Goal: Transaction & Acquisition: Purchase product/service

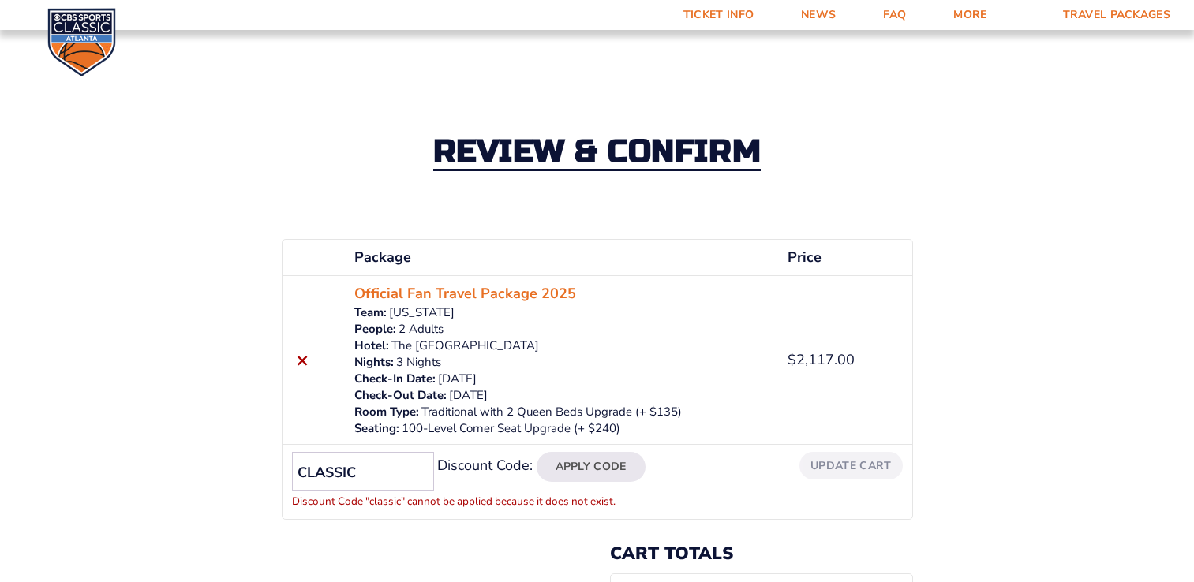
scroll to position [117, 0]
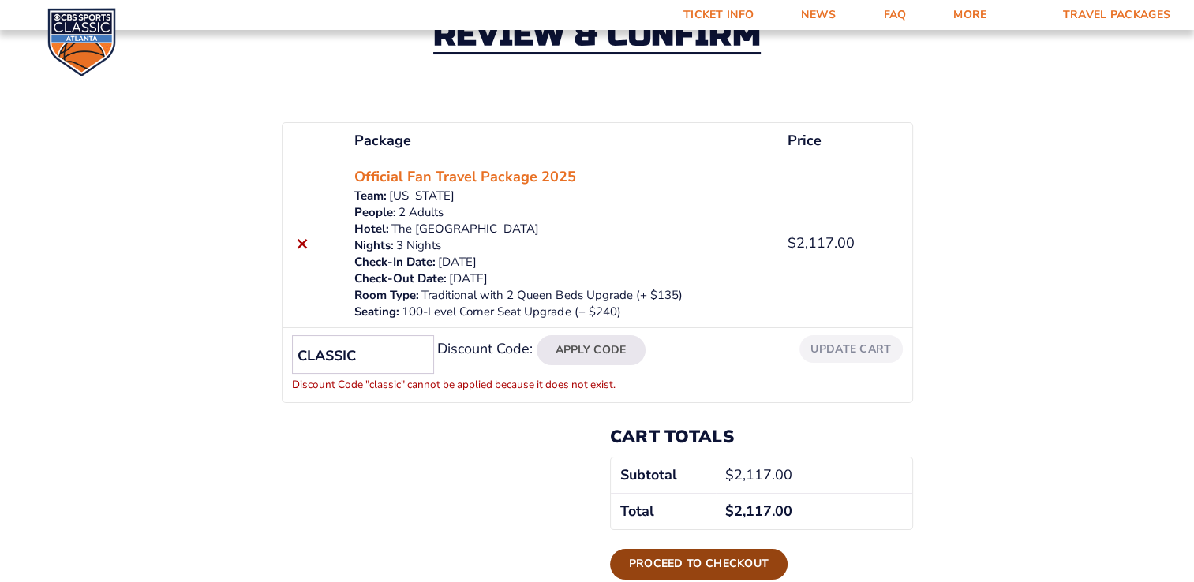
click at [675, 566] on link "Proceed to checkout" at bounding box center [699, 564] width 178 height 30
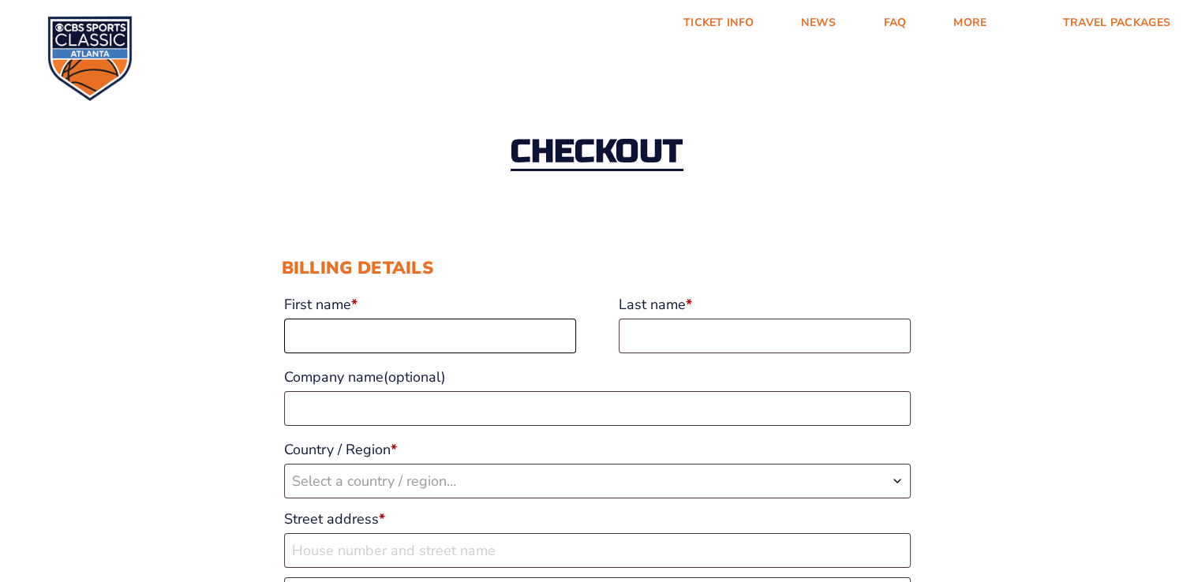
click at [310, 329] on input "First name *" at bounding box center [430, 336] width 292 height 35
type input "[PERSON_NAME]"
select select "US"
type input "[STREET_ADDRESS][PERSON_NAME]"
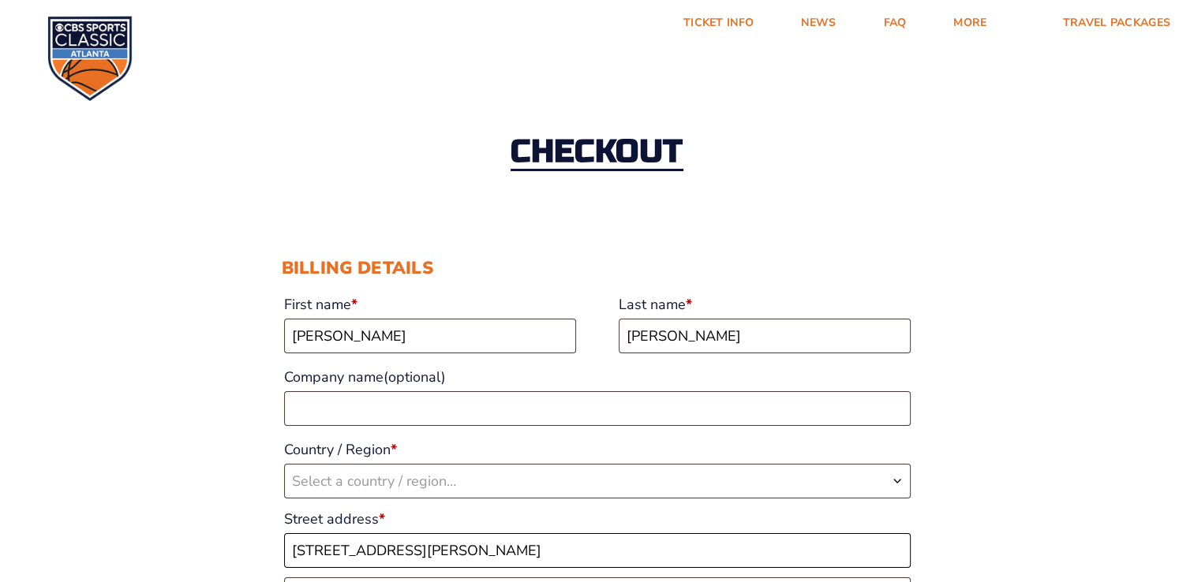
type input "[GEOGRAPHIC_DATA]"
type input "43123"
type input "16147955889"
type input "[EMAIL_ADDRESS][DOMAIN_NAME]"
select select "US"
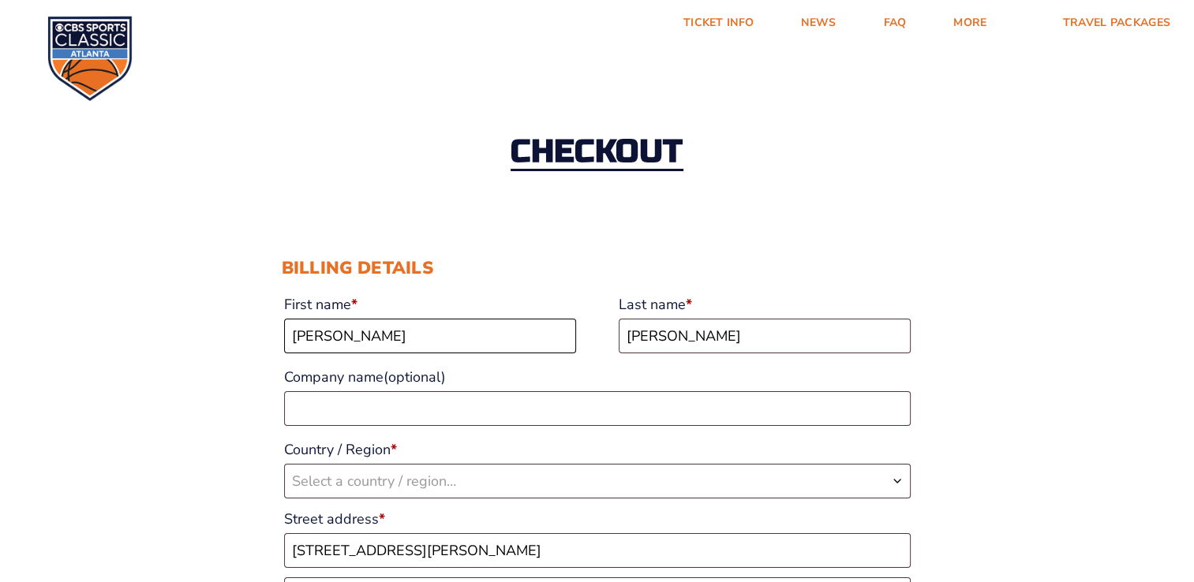
select select "OH"
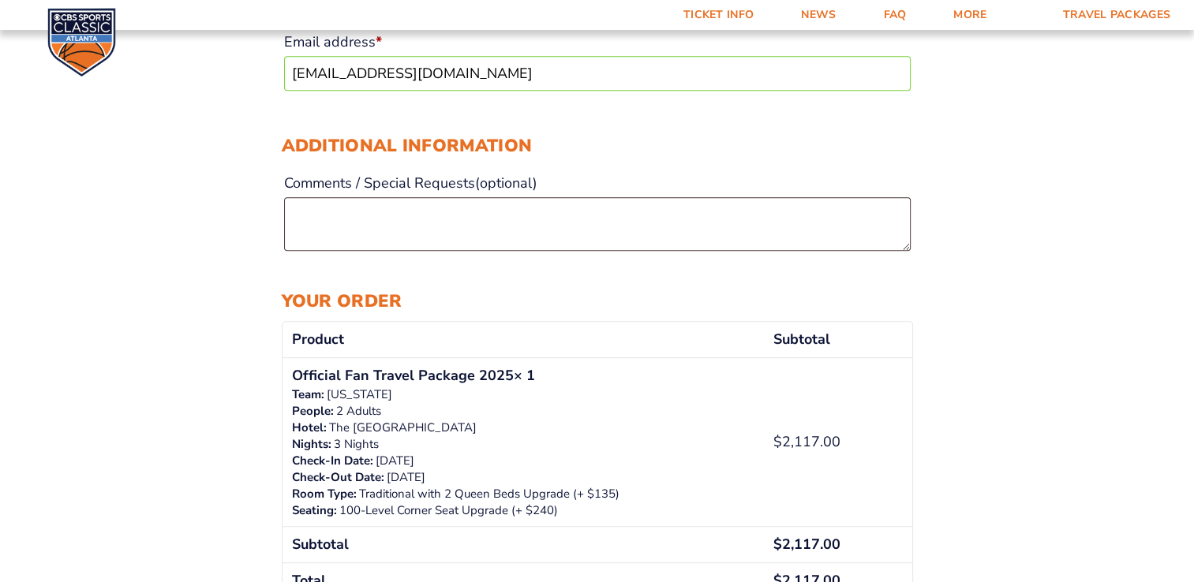
scroll to position [934, 0]
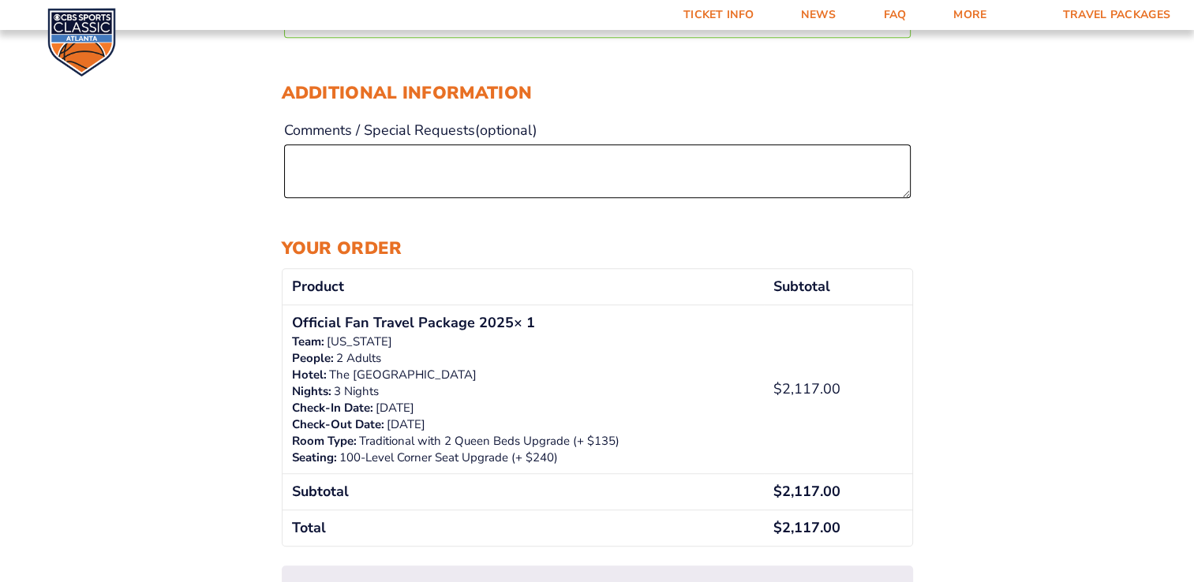
click at [325, 164] on textarea "Comments / Special Requests (optional)" at bounding box center [597, 171] width 626 height 54
click at [453, 169] on textarea "Prefer to have aisle seats due to some physical limitations" at bounding box center [597, 171] width 626 height 54
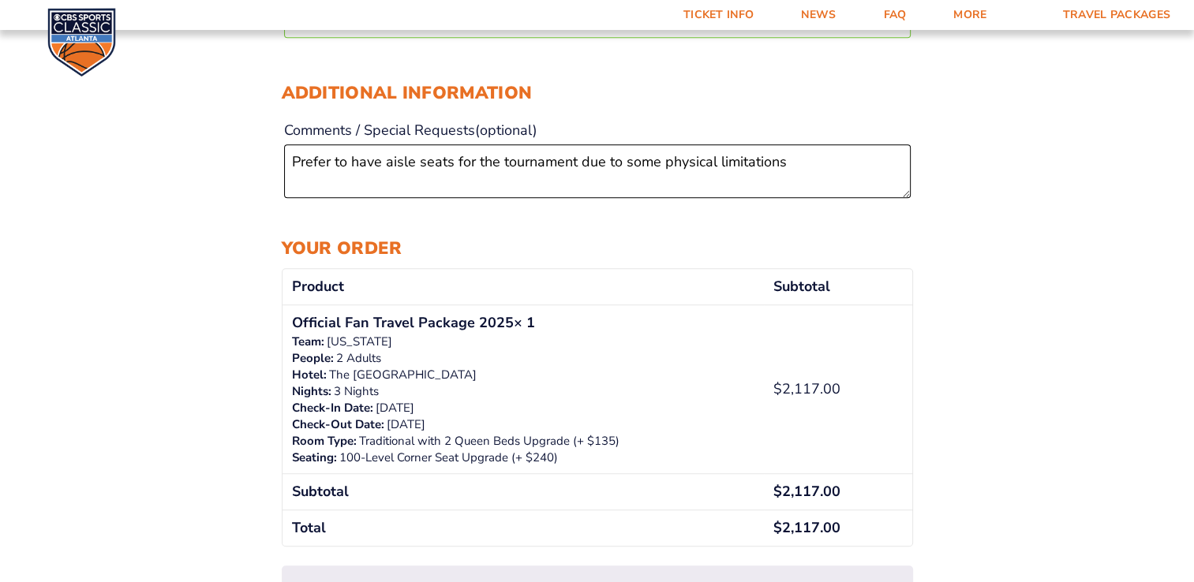
click at [788, 163] on textarea "Prefer to have aisle seats for the tournament due to some physical limitations" at bounding box center [597, 171] width 626 height 54
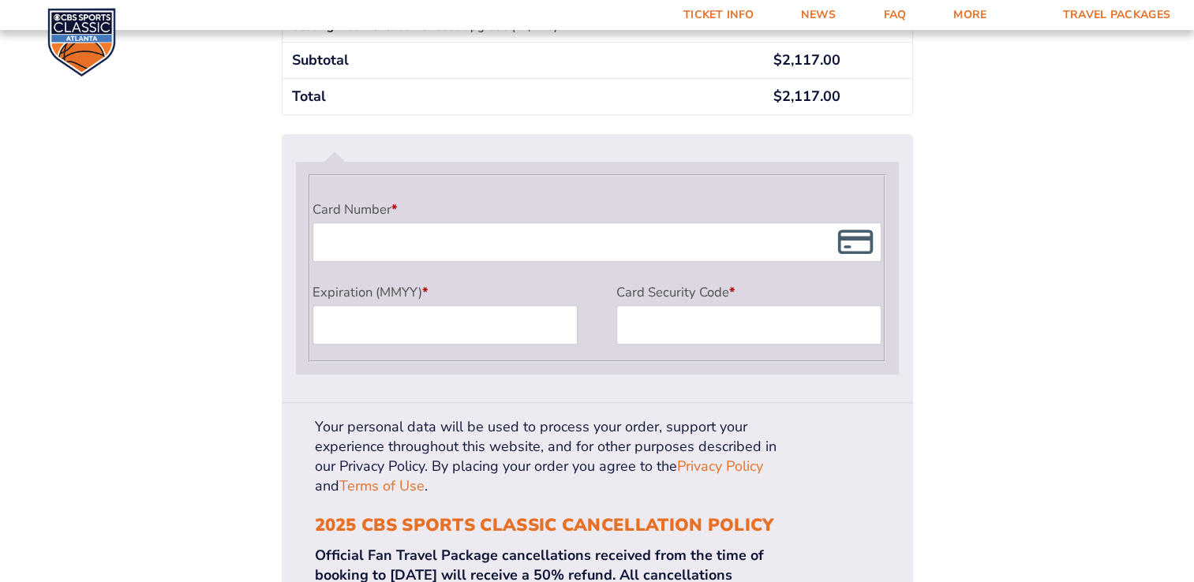
scroll to position [1439, 0]
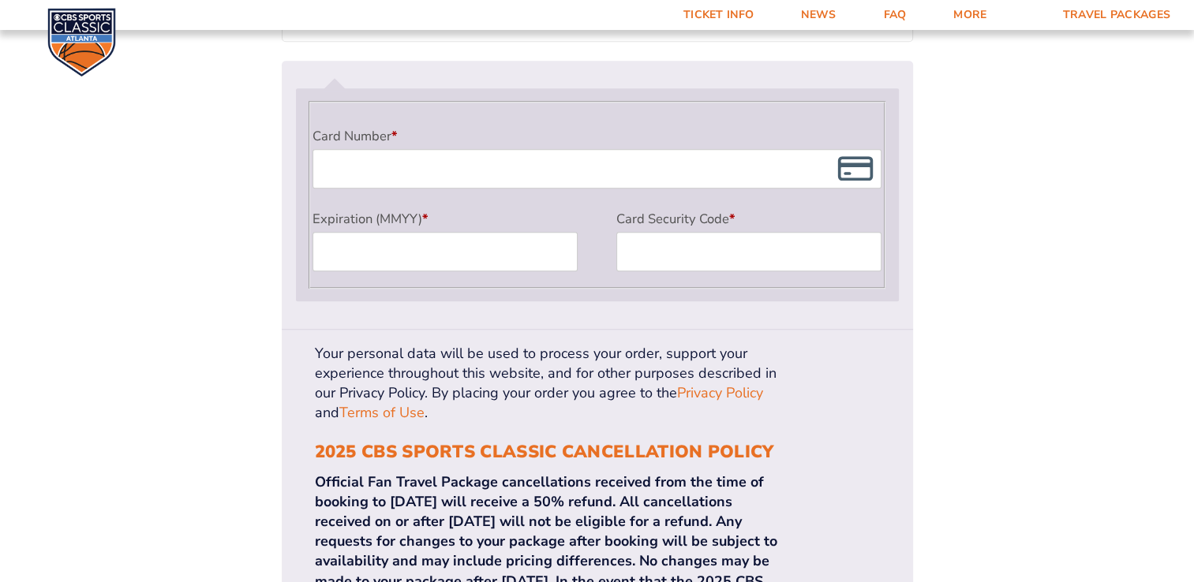
type textarea "Prefer to have aisle seats for the tournament due to some physical limitations.…"
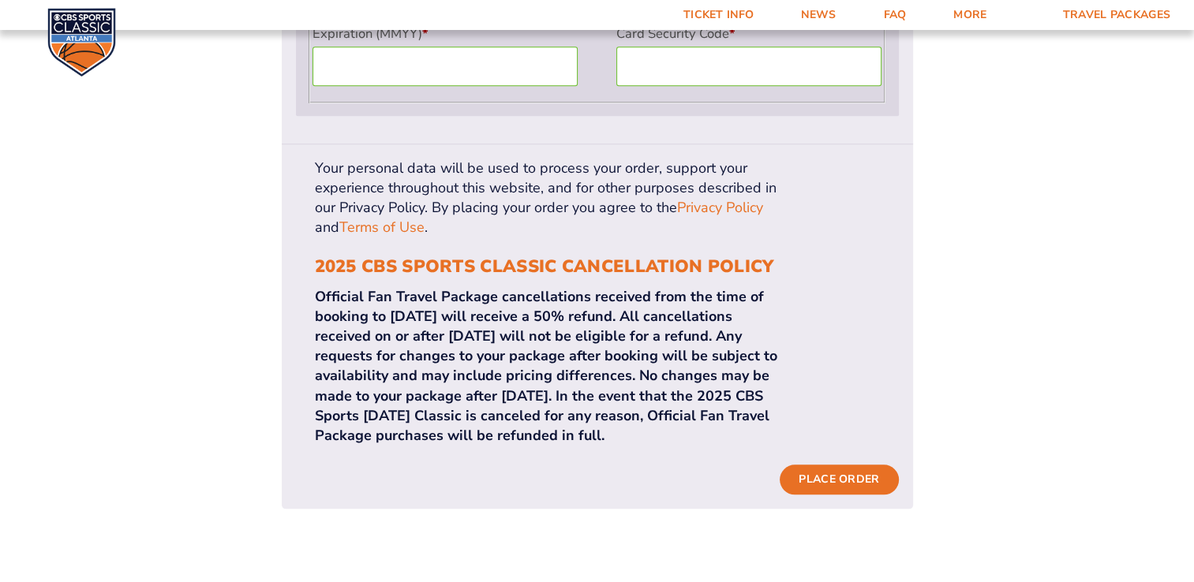
scroll to position [1620, 0]
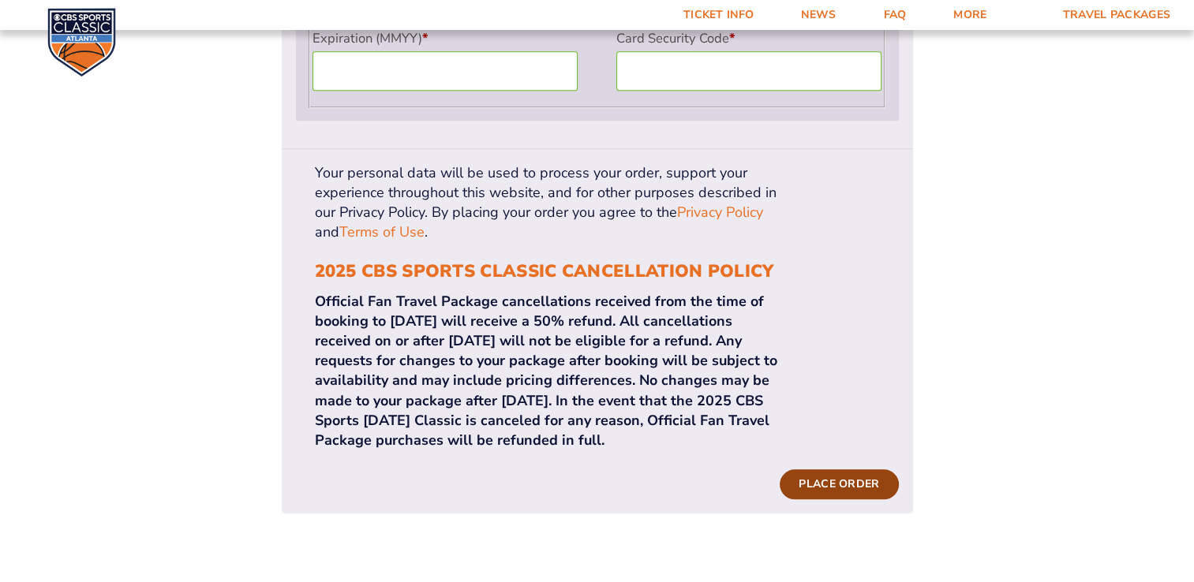
click at [837, 469] on button "Place order" at bounding box center [838, 484] width 118 height 30
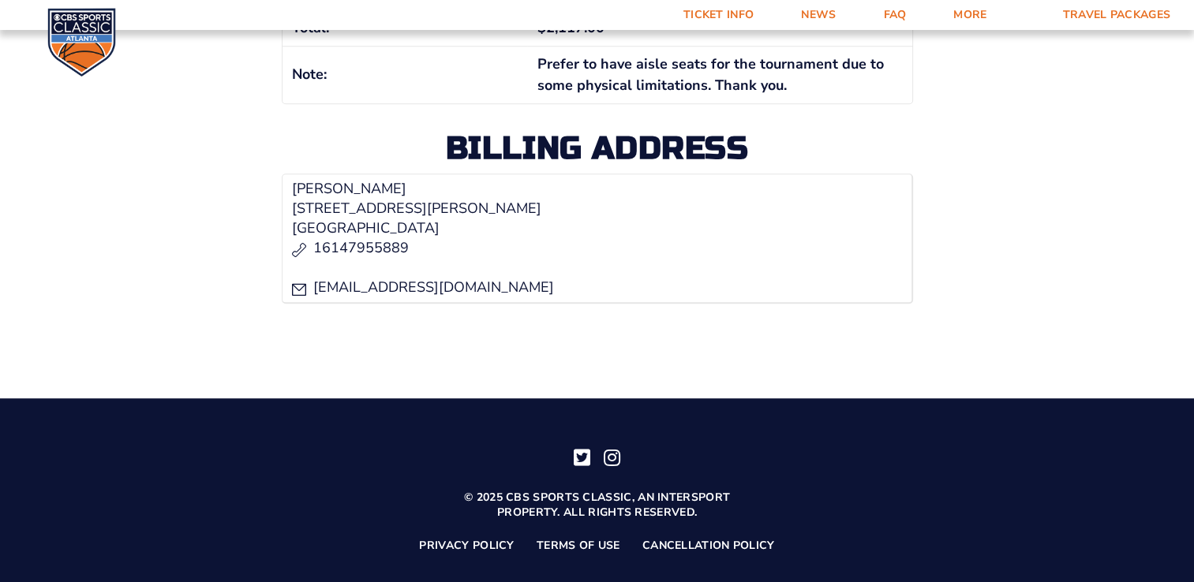
scroll to position [425, 0]
